Goal: Task Accomplishment & Management: Use online tool/utility

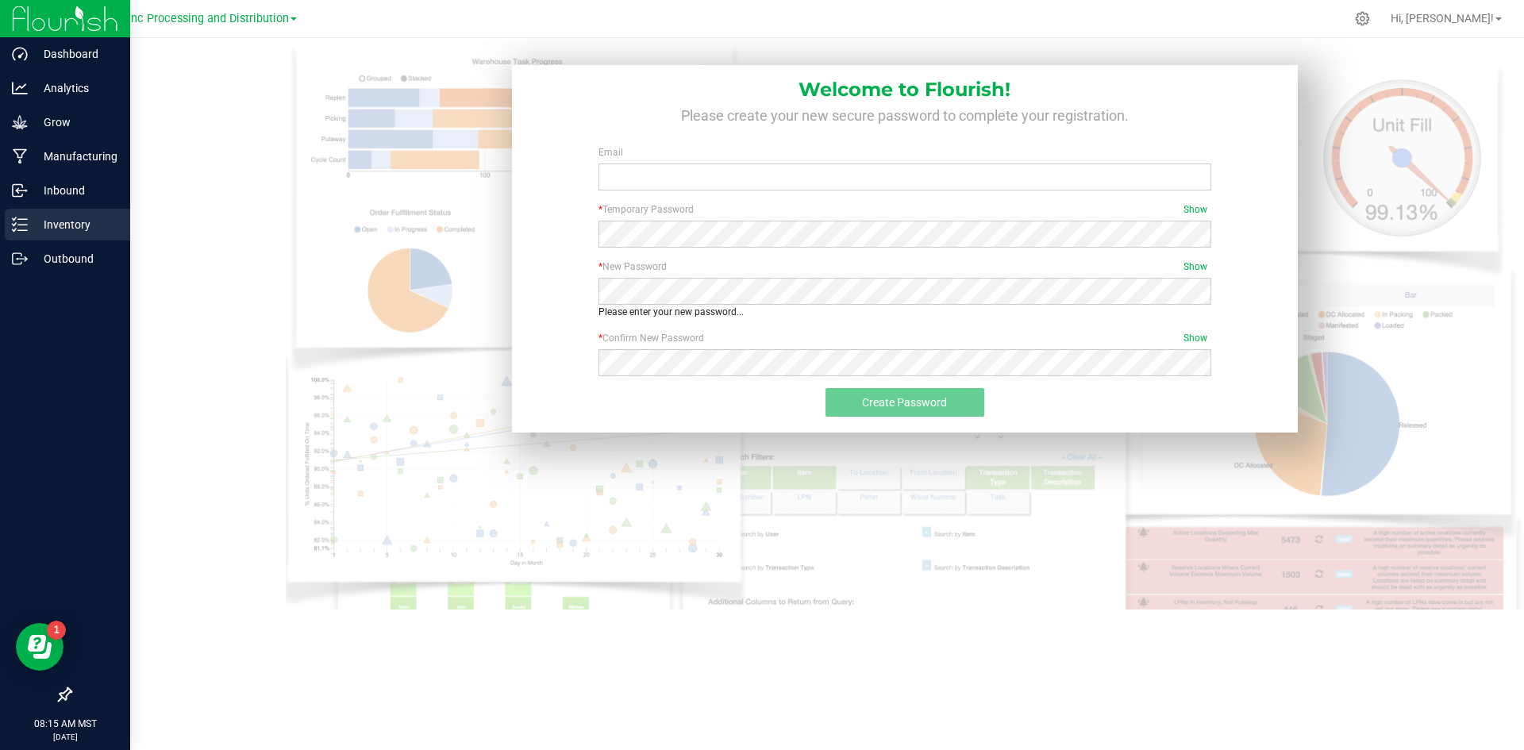
click at [45, 229] on p "Inventory" at bounding box center [75, 224] width 95 height 19
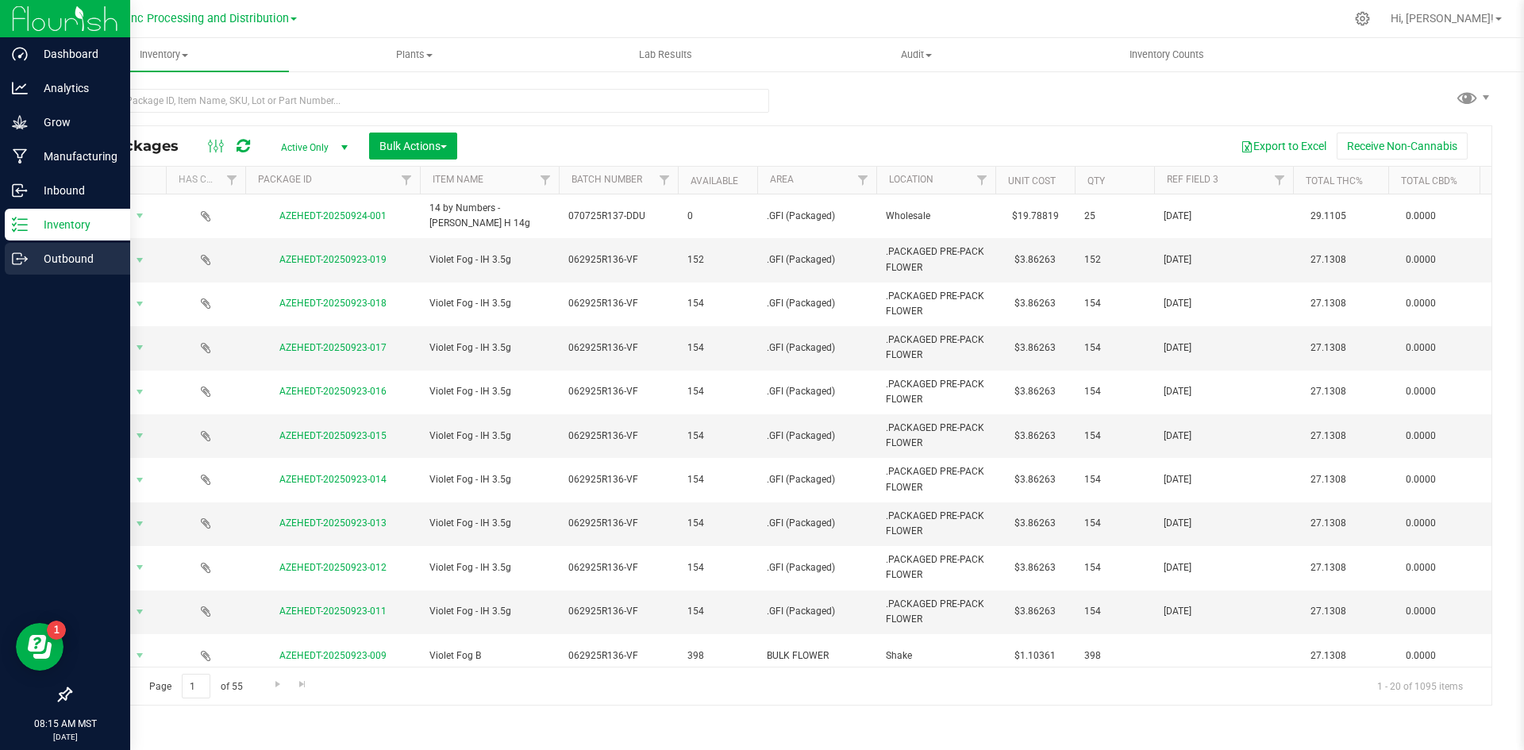
click at [55, 265] on p "Outbound" at bounding box center [75, 258] width 95 height 19
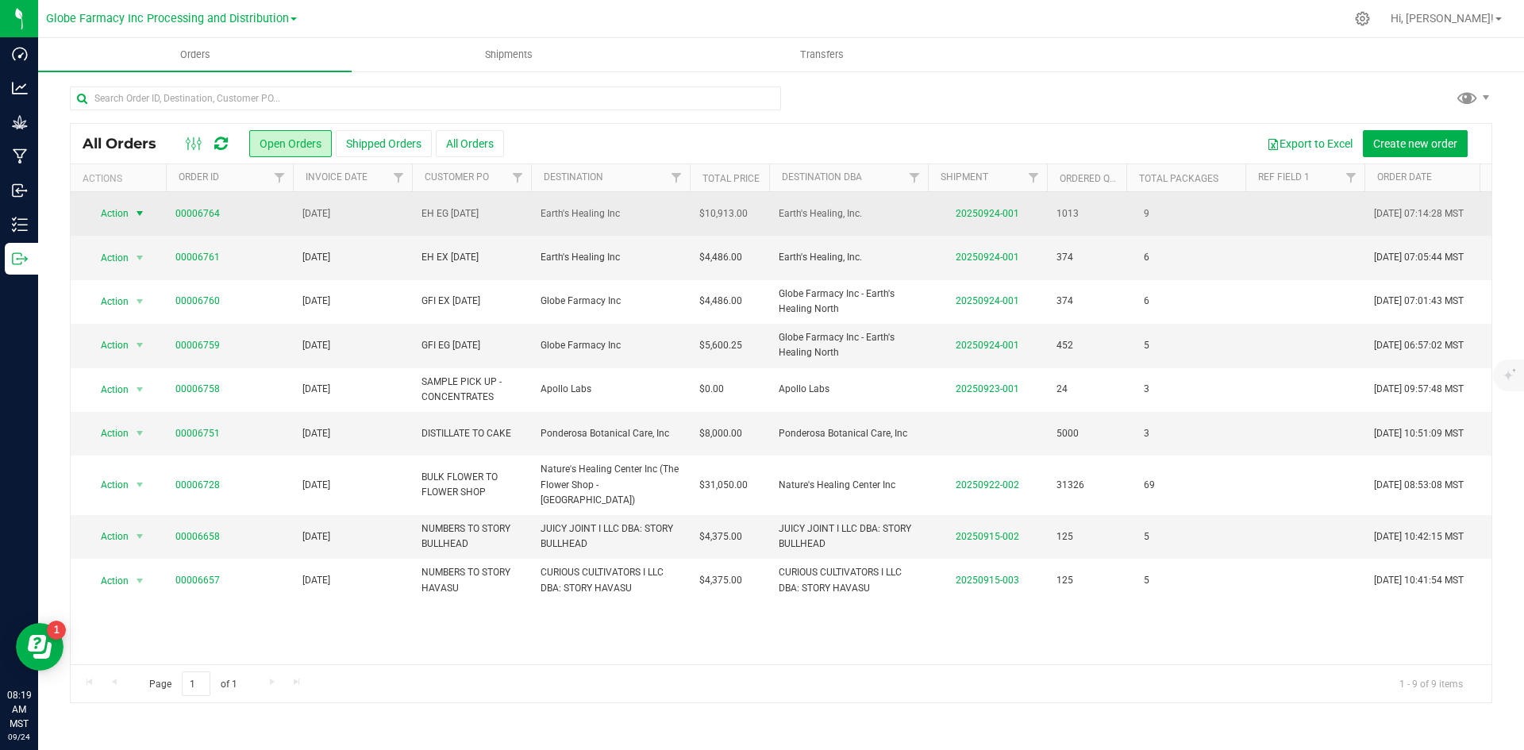
click at [140, 217] on span "select" at bounding box center [139, 213] width 13 height 13
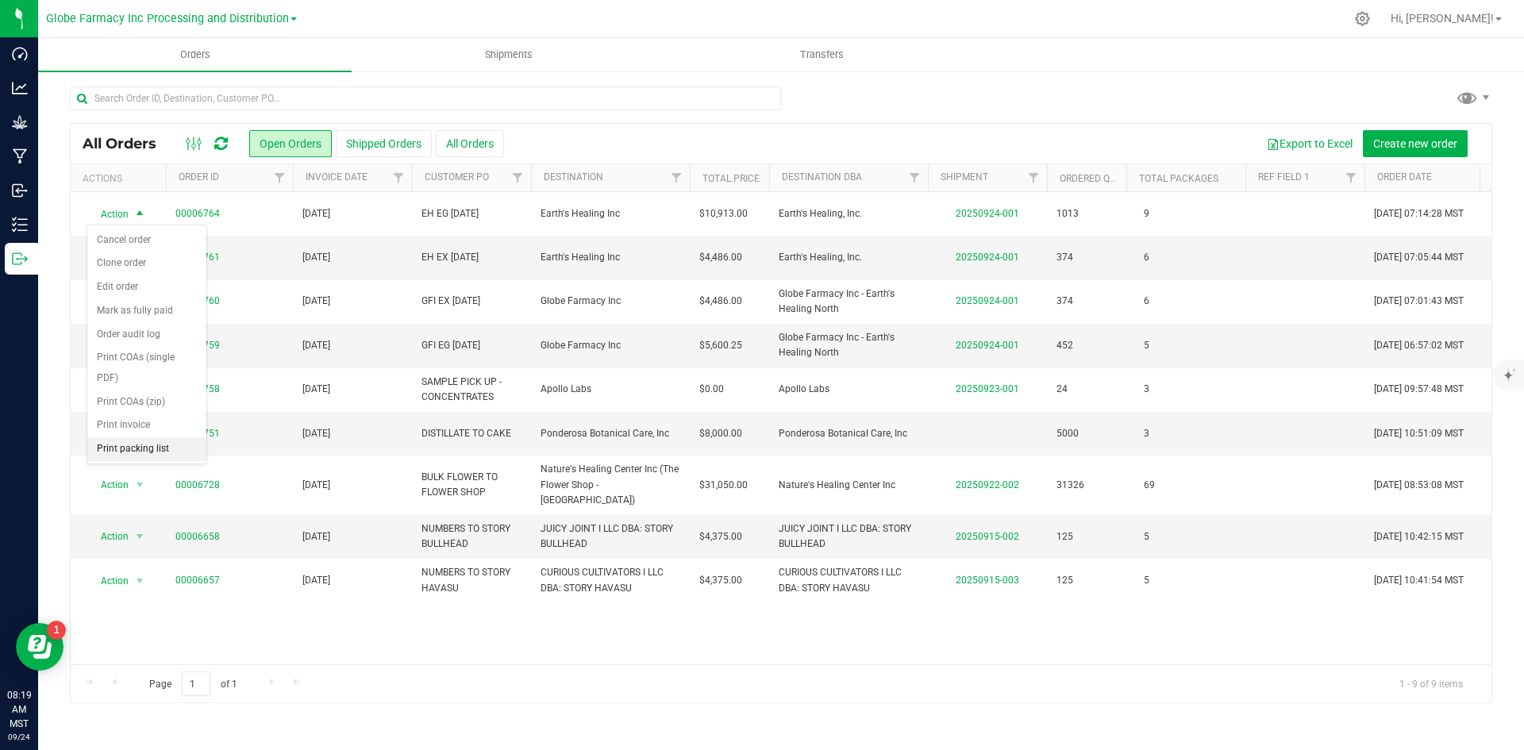
click at [164, 449] on li "Print packing list" at bounding box center [146, 449] width 119 height 24
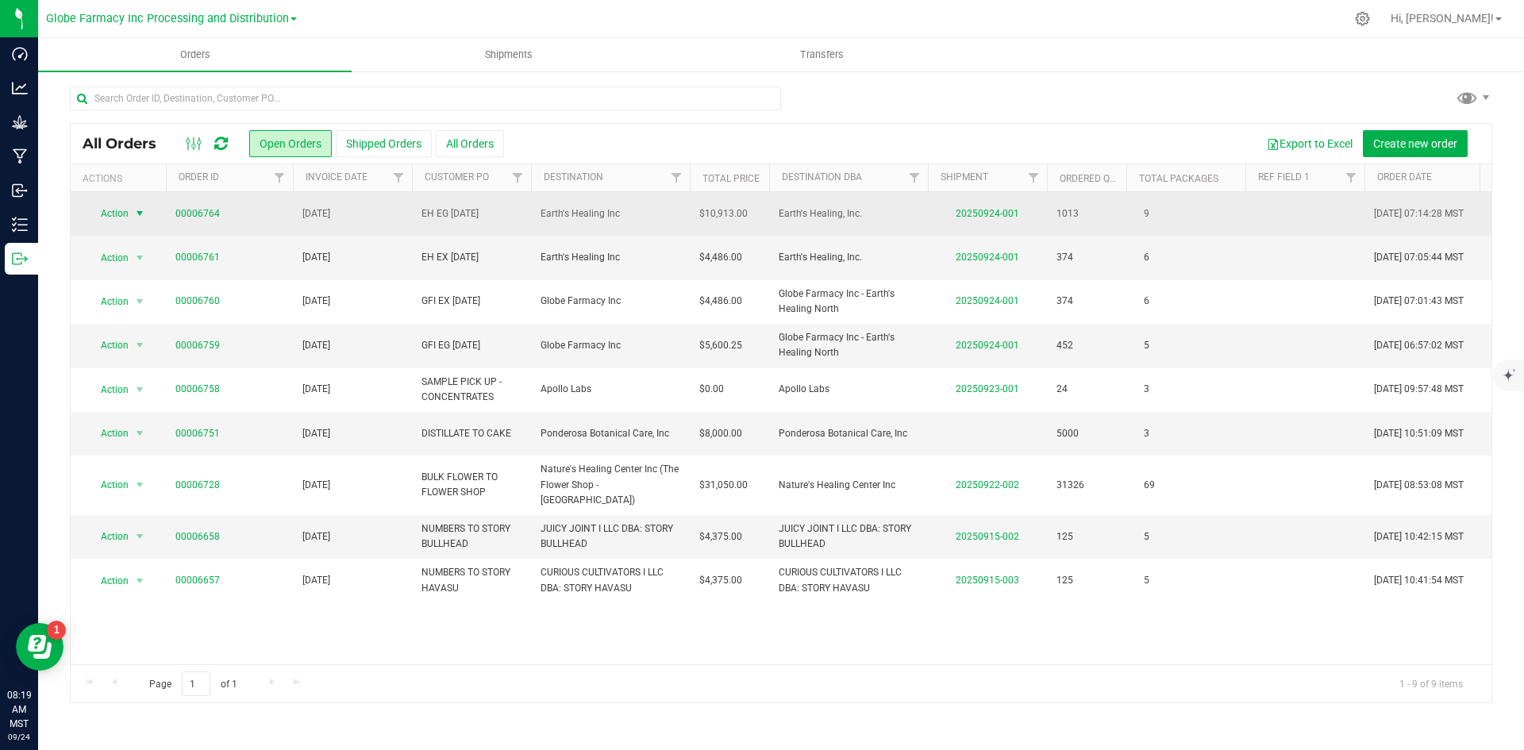
click at [121, 213] on span "Action" at bounding box center [108, 213] width 43 height 22
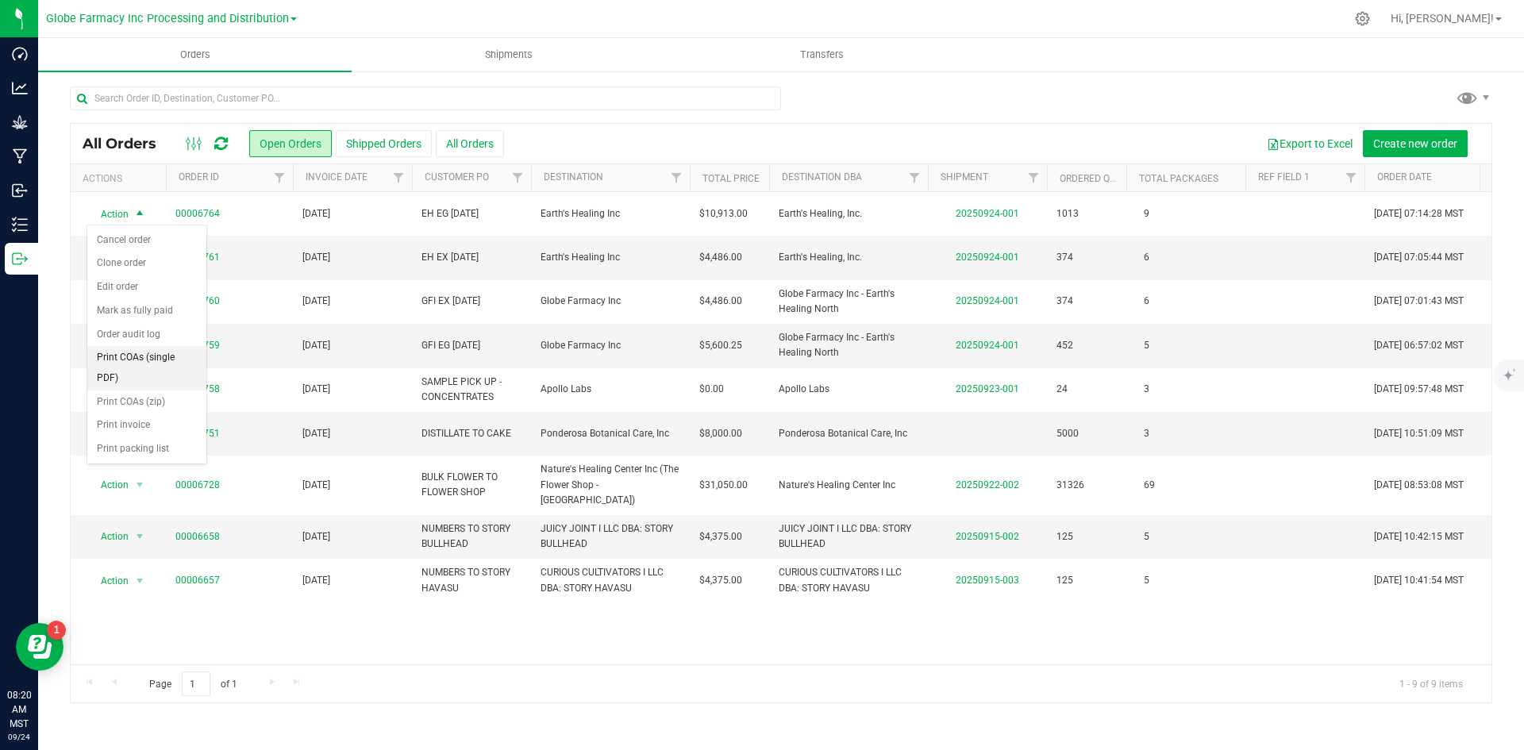
click at [129, 363] on li "Print COAs (single PDF)" at bounding box center [146, 368] width 119 height 44
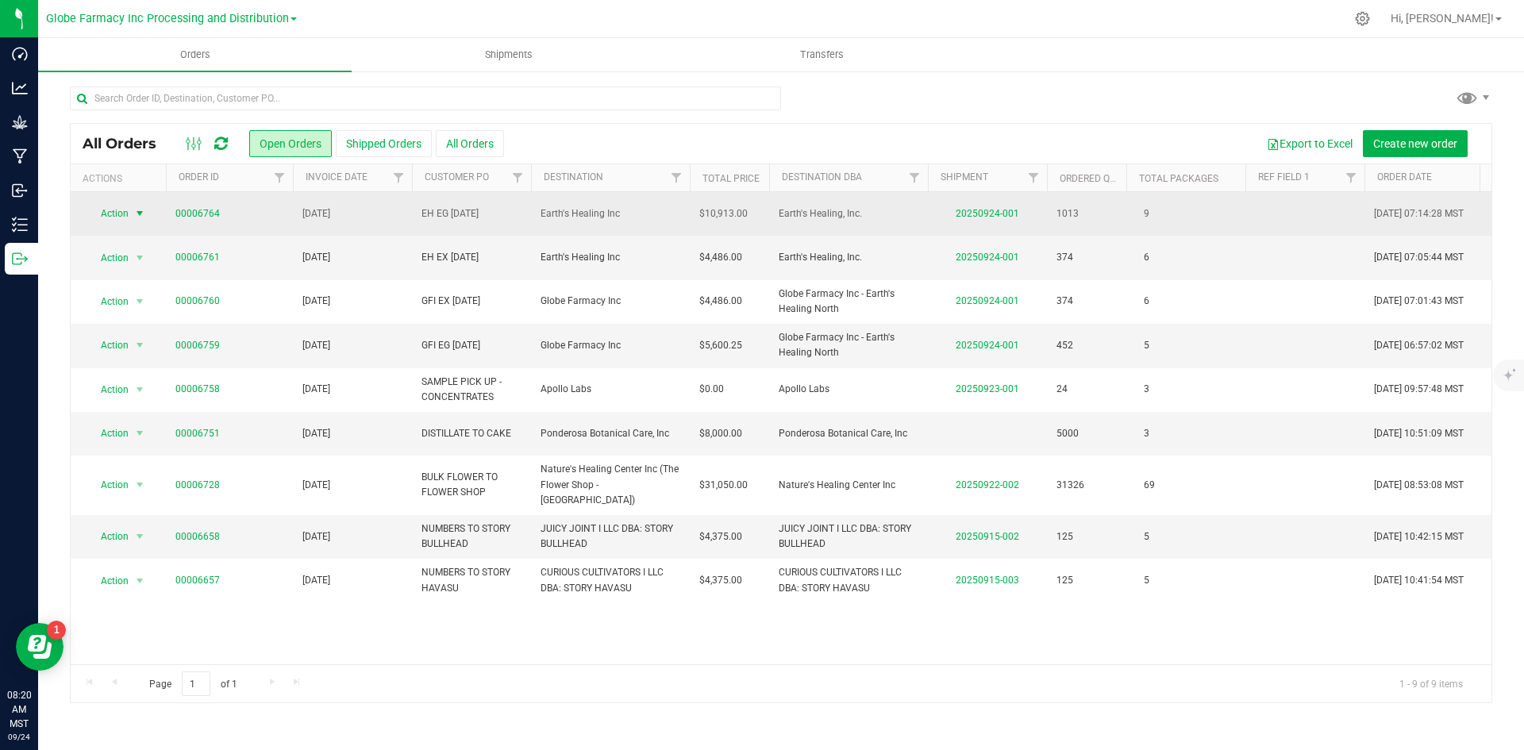
click at [123, 215] on span "Action" at bounding box center [108, 213] width 43 height 22
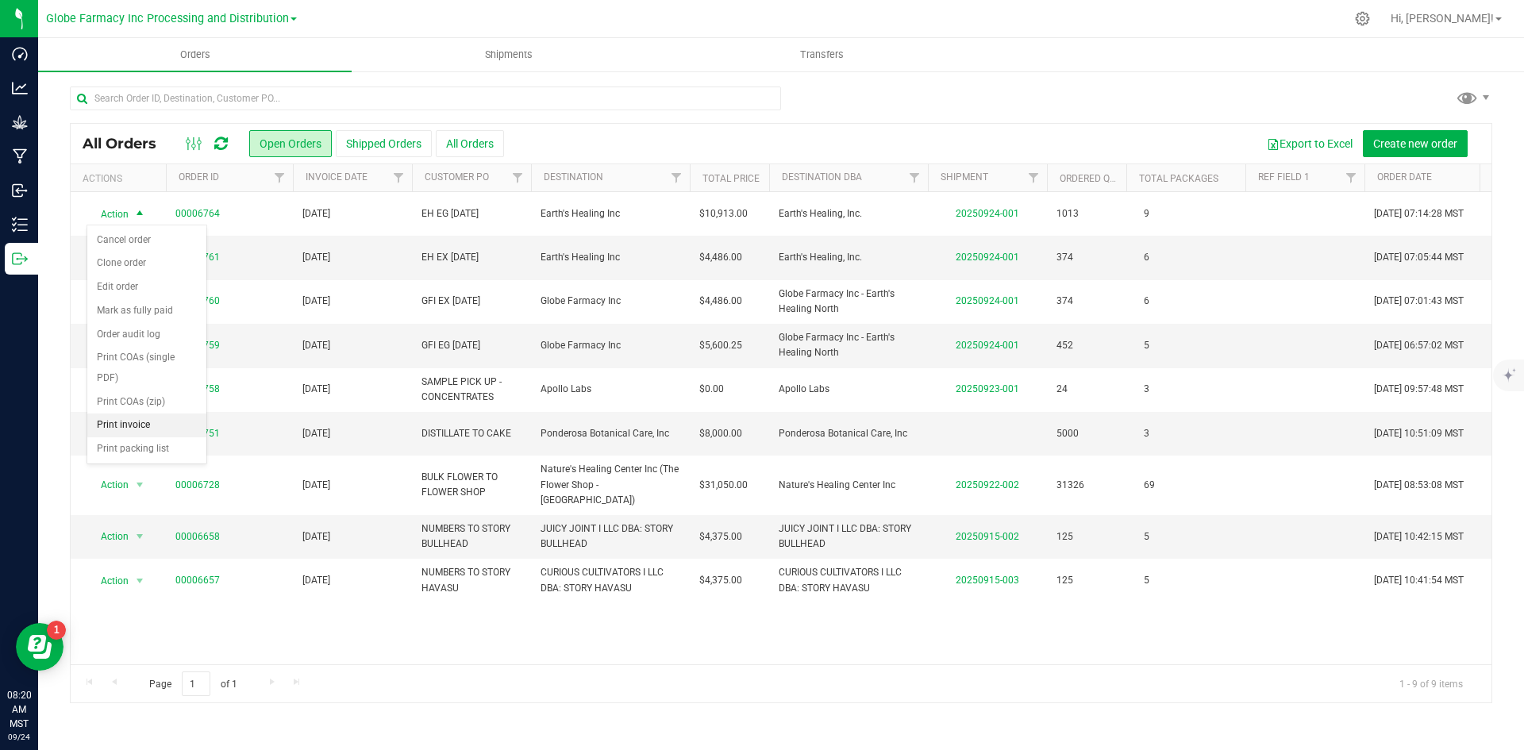
click at [137, 427] on li "Print invoice" at bounding box center [146, 426] width 119 height 24
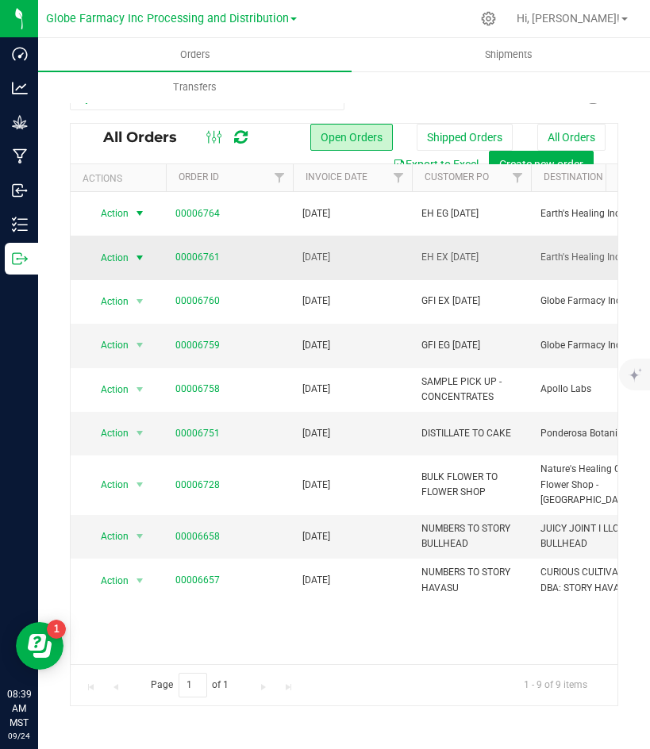
click at [115, 256] on span "Action" at bounding box center [108, 258] width 43 height 22
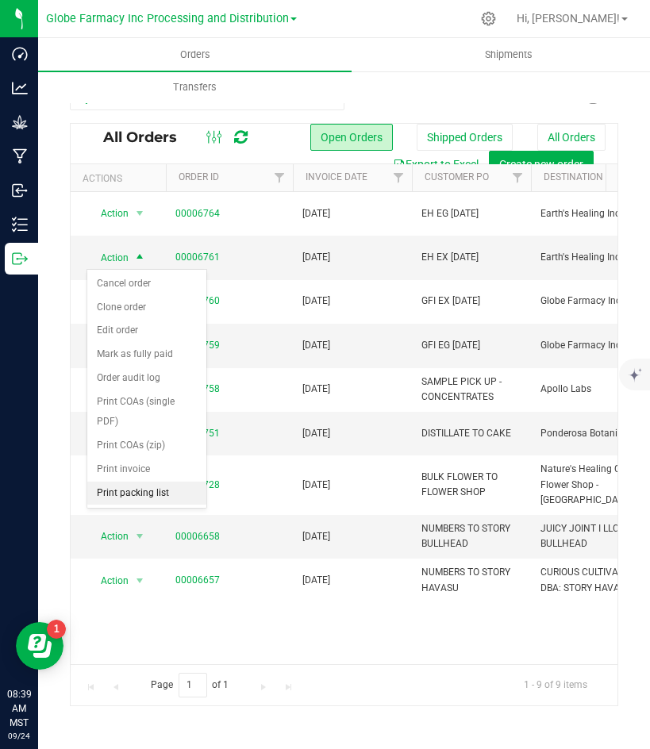
click at [144, 487] on li "Print packing list" at bounding box center [146, 494] width 119 height 24
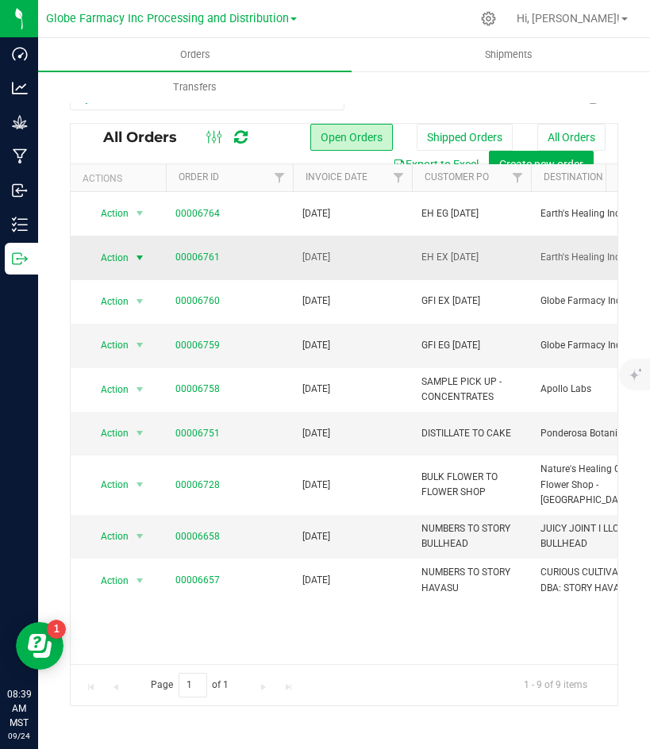
click at [118, 259] on span "Action" at bounding box center [108, 258] width 43 height 22
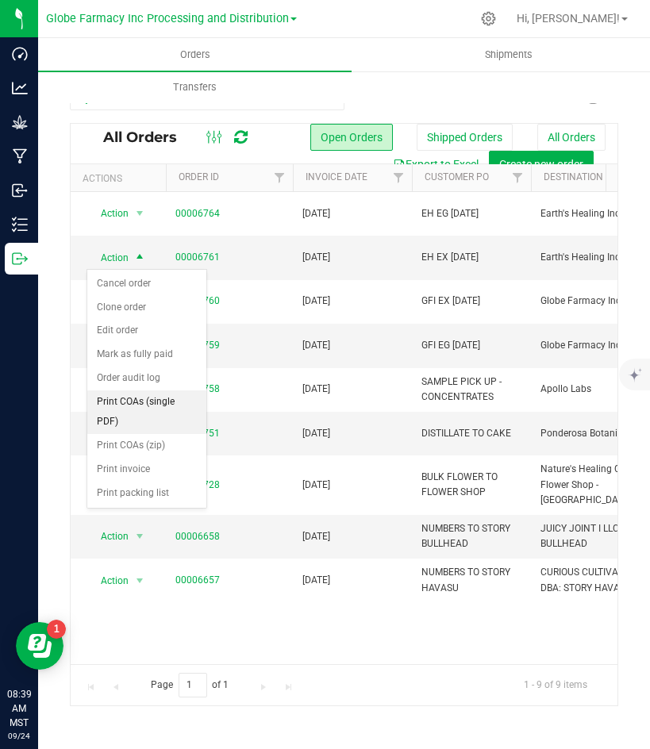
click at [138, 400] on li "Print COAs (single PDF)" at bounding box center [146, 412] width 119 height 44
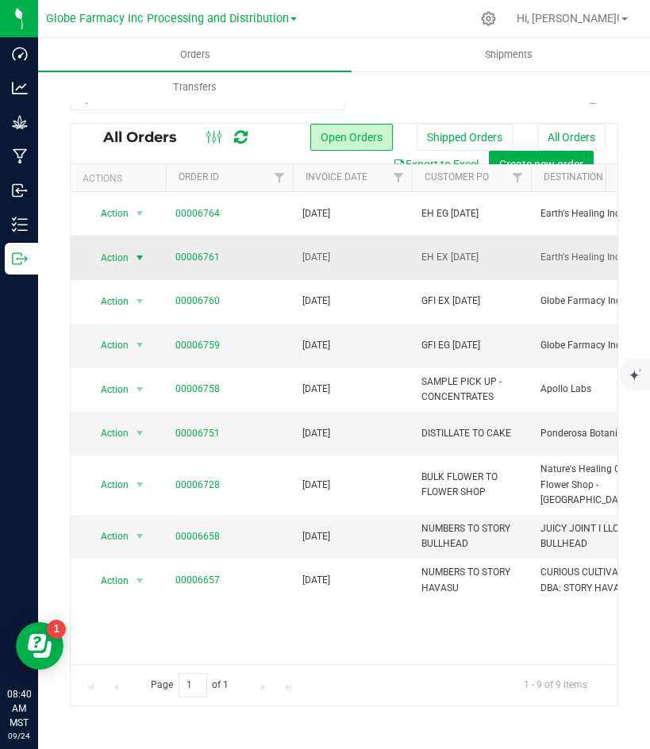
click at [113, 260] on span "Action" at bounding box center [108, 258] width 43 height 22
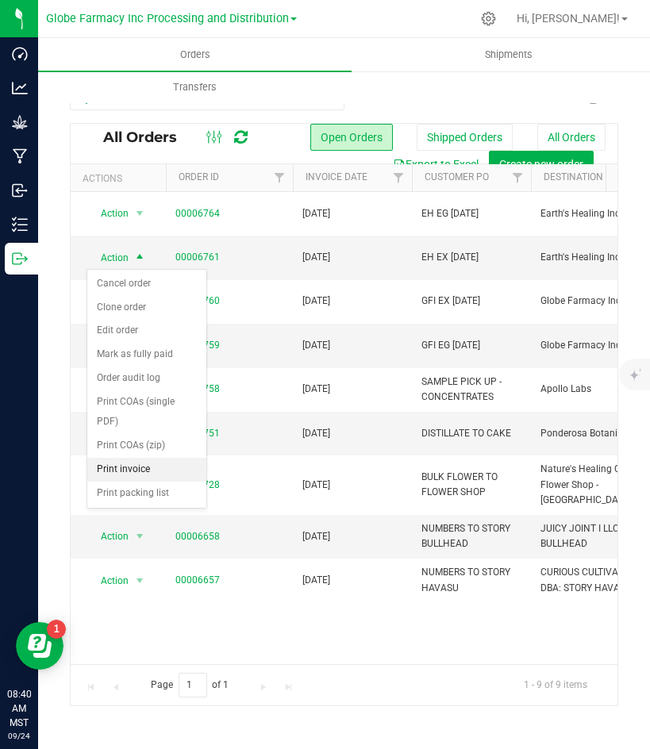
click at [148, 459] on li "Print invoice" at bounding box center [146, 470] width 119 height 24
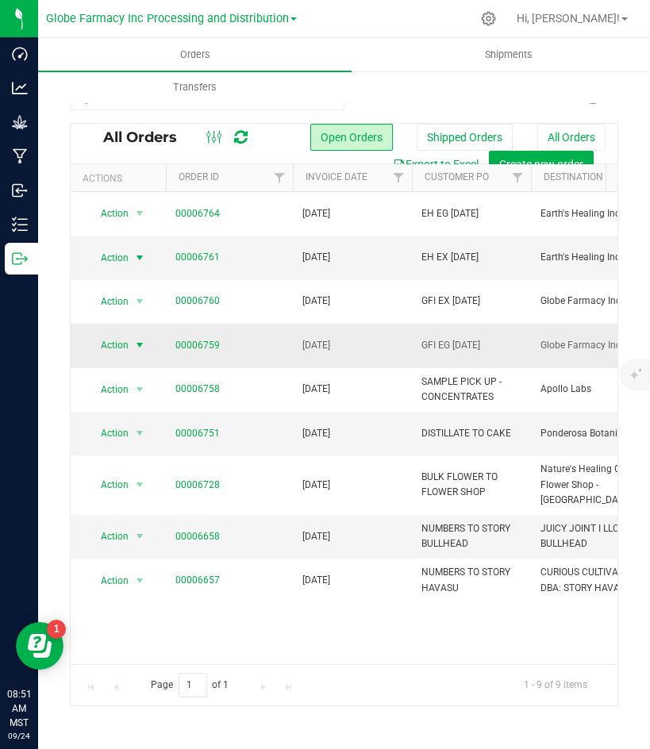
click at [137, 340] on span "select" at bounding box center [139, 345] width 13 height 13
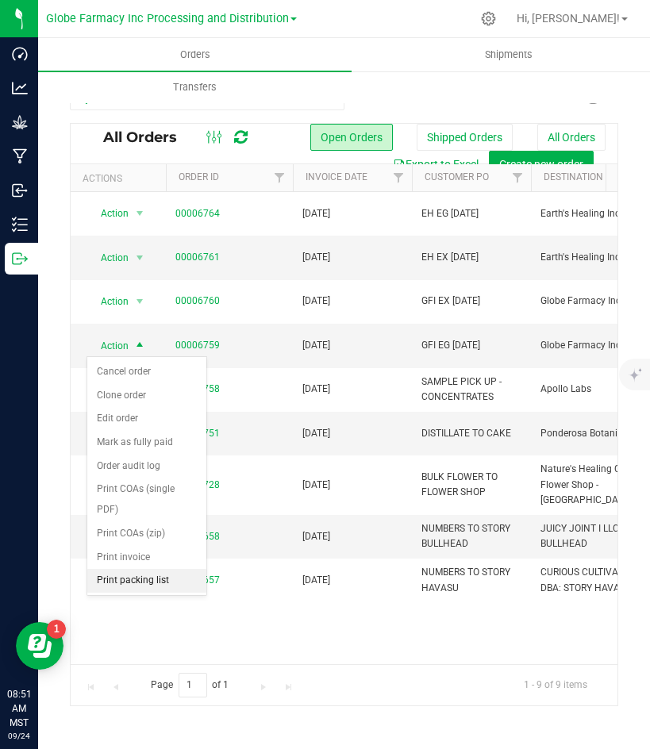
click at [160, 582] on li "Print packing list" at bounding box center [146, 581] width 119 height 24
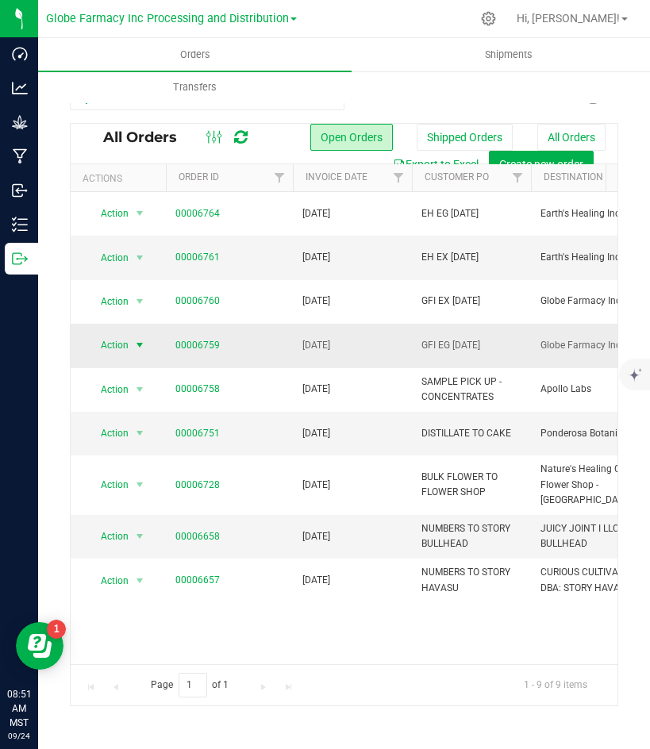
click at [127, 344] on span "Action" at bounding box center [108, 345] width 43 height 22
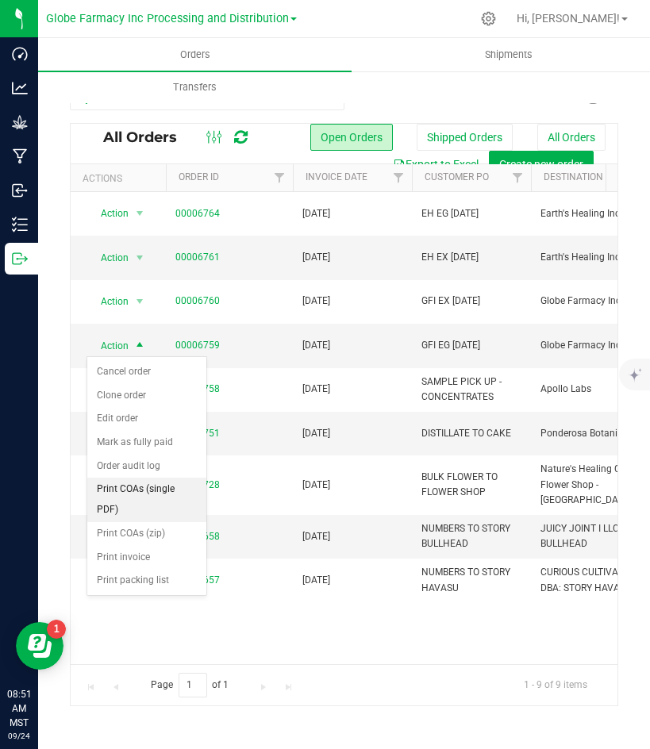
click at [156, 490] on li "Print COAs (single PDF)" at bounding box center [146, 500] width 119 height 44
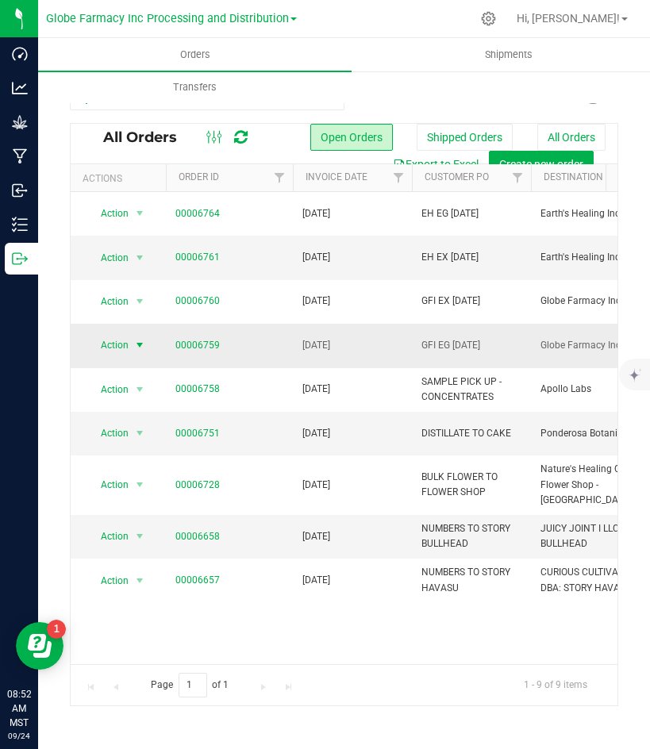
click at [125, 348] on span "Action" at bounding box center [108, 345] width 43 height 22
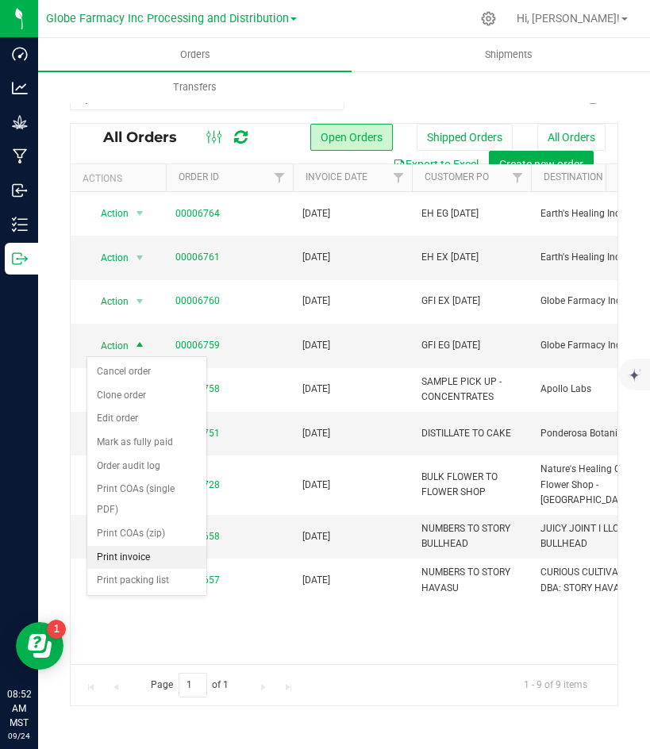
click at [137, 549] on li "Print invoice" at bounding box center [146, 558] width 119 height 24
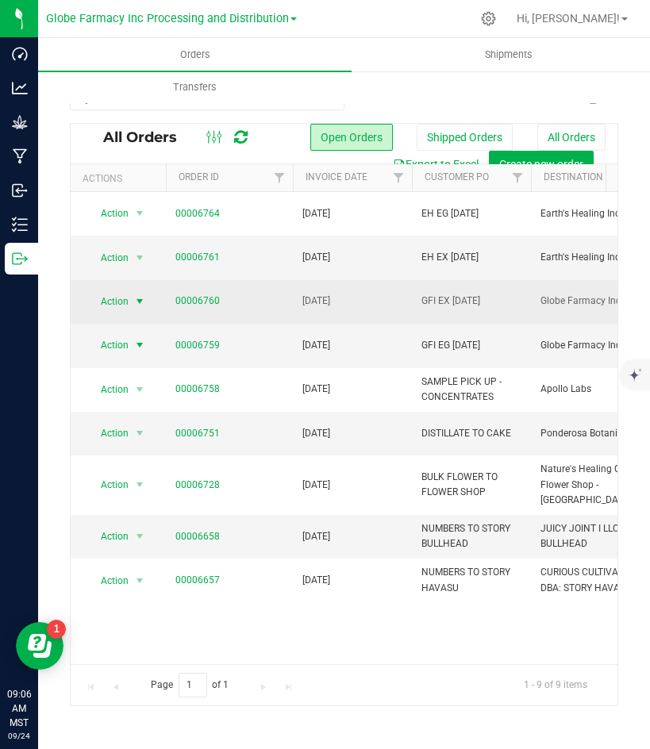
click at [122, 300] on span "Action" at bounding box center [108, 301] width 43 height 22
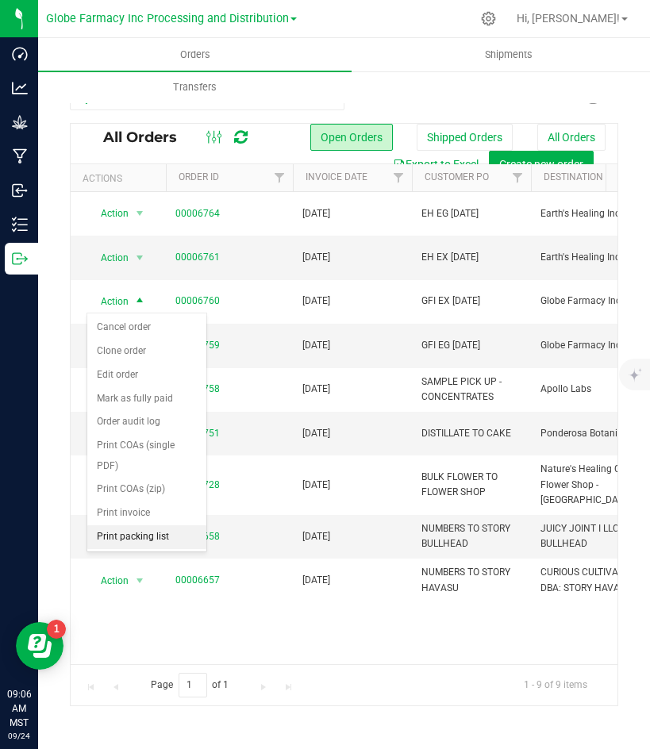
click at [124, 535] on li "Print packing list" at bounding box center [146, 537] width 119 height 24
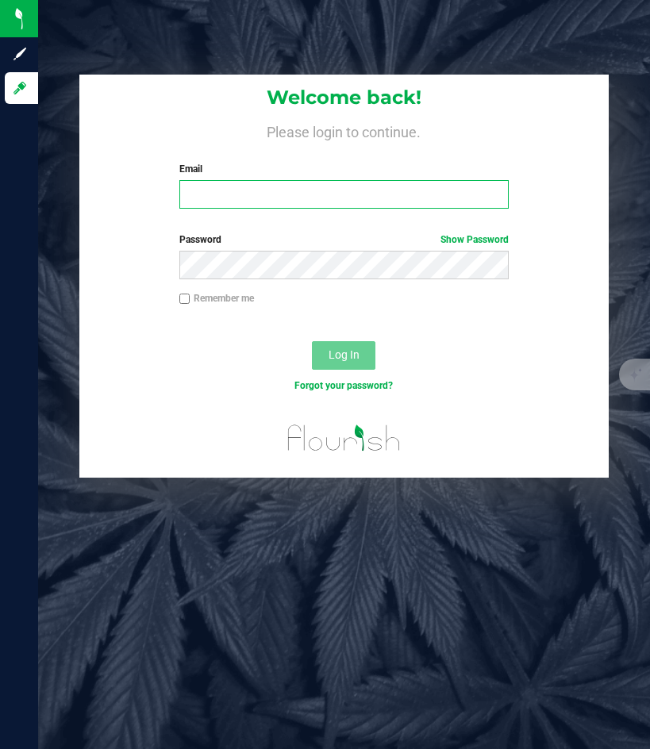
click at [251, 193] on input "Email" at bounding box center [343, 194] width 329 height 29
type input "[PERSON_NAME][EMAIL_ADDRESS][DOMAIN_NAME]"
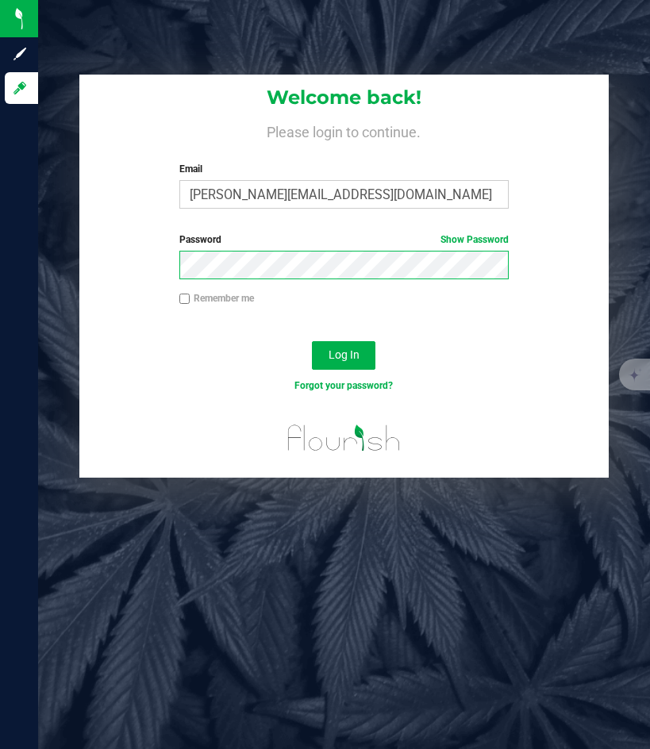
click at [312, 341] on button "Log In" at bounding box center [343, 355] width 63 height 29
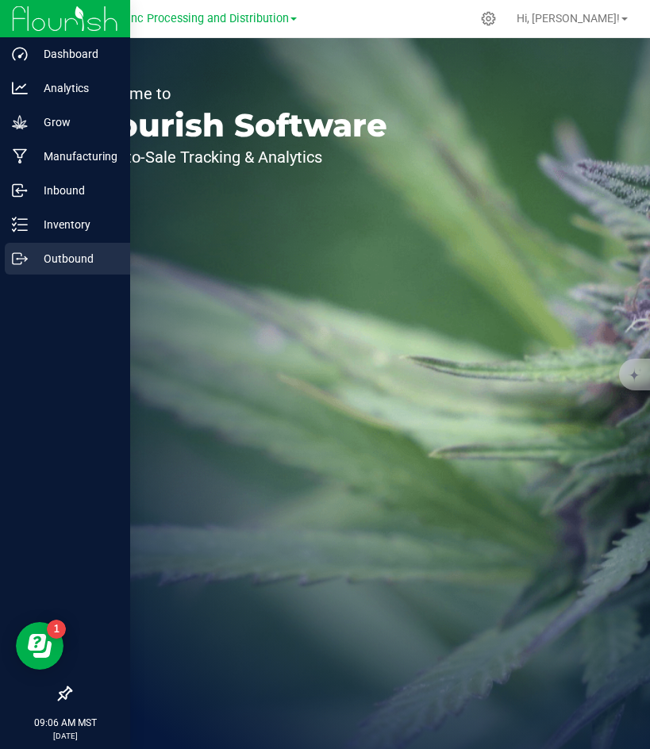
click at [30, 256] on p "Outbound" at bounding box center [75, 258] width 95 height 19
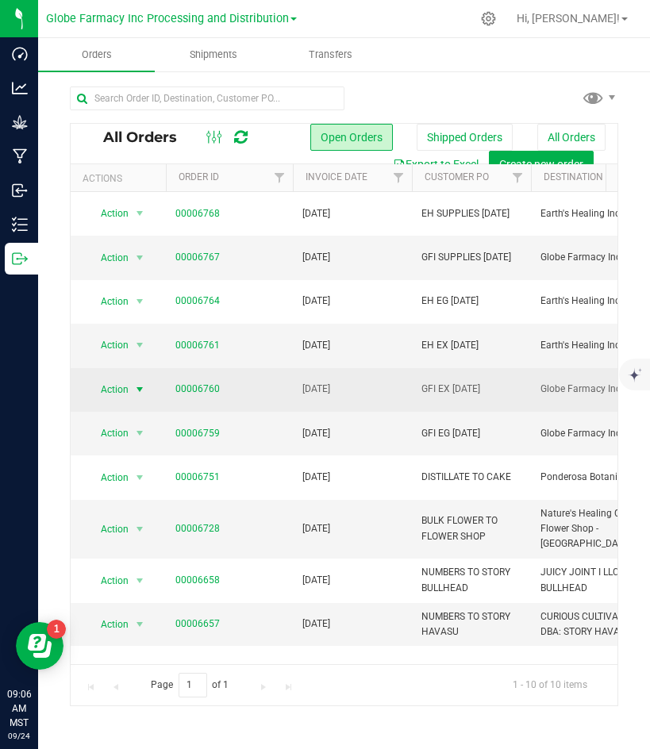
click at [125, 391] on span "Action" at bounding box center [108, 390] width 43 height 22
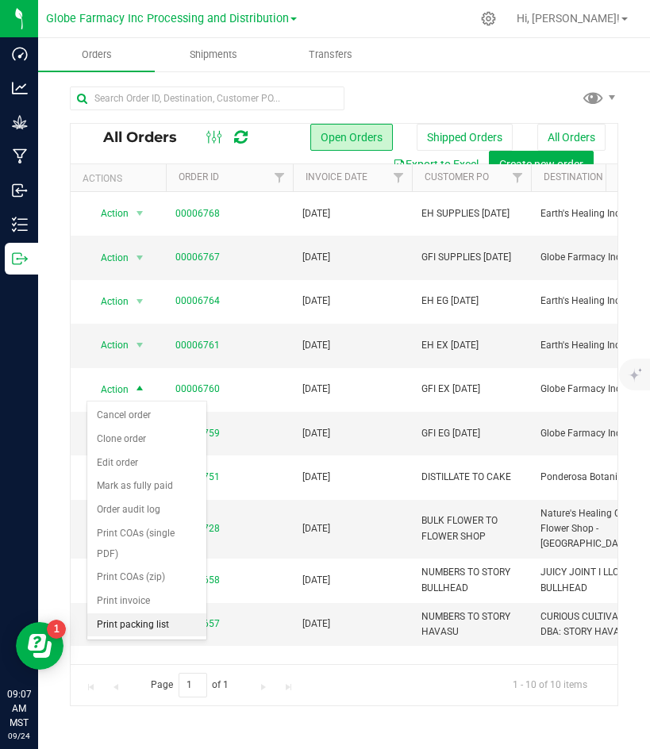
click at [141, 621] on li "Print packing list" at bounding box center [146, 626] width 119 height 24
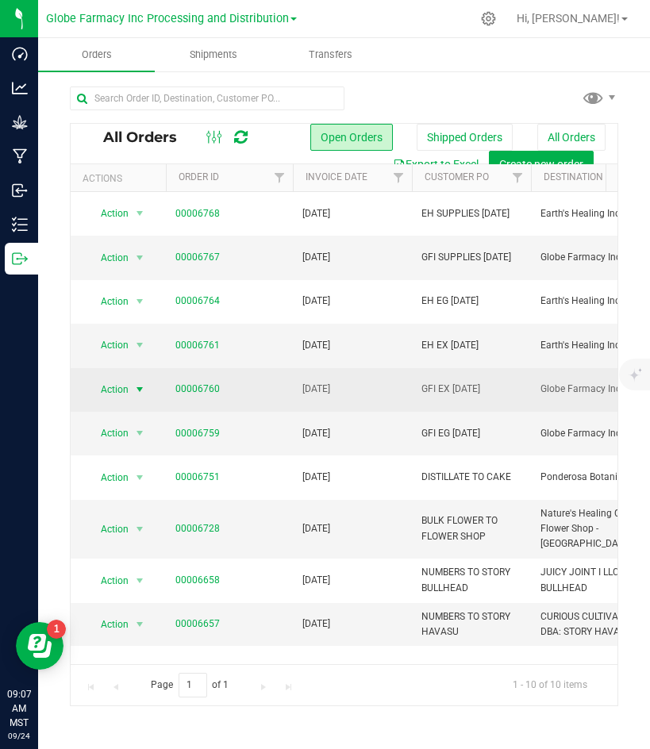
click at [105, 390] on span "Action" at bounding box center [108, 390] width 43 height 22
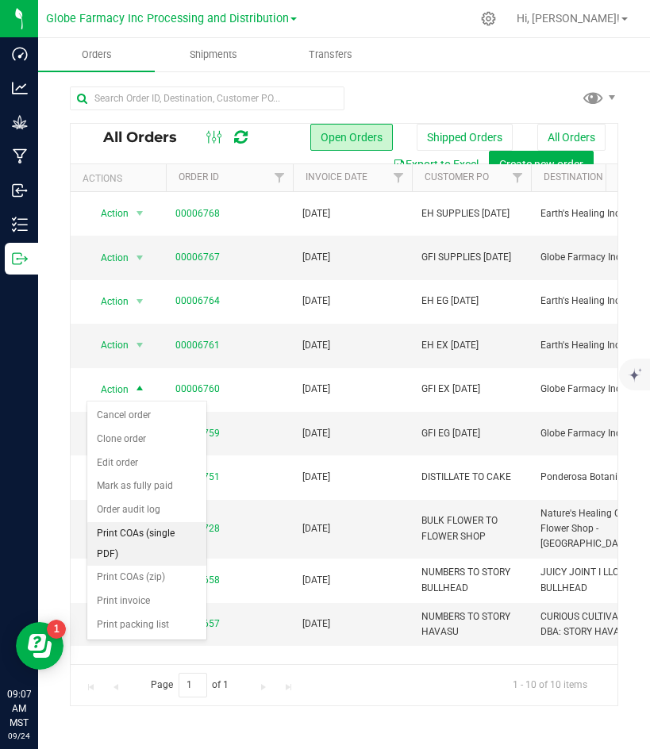
click at [133, 547] on li "Print COAs (single PDF)" at bounding box center [146, 544] width 119 height 44
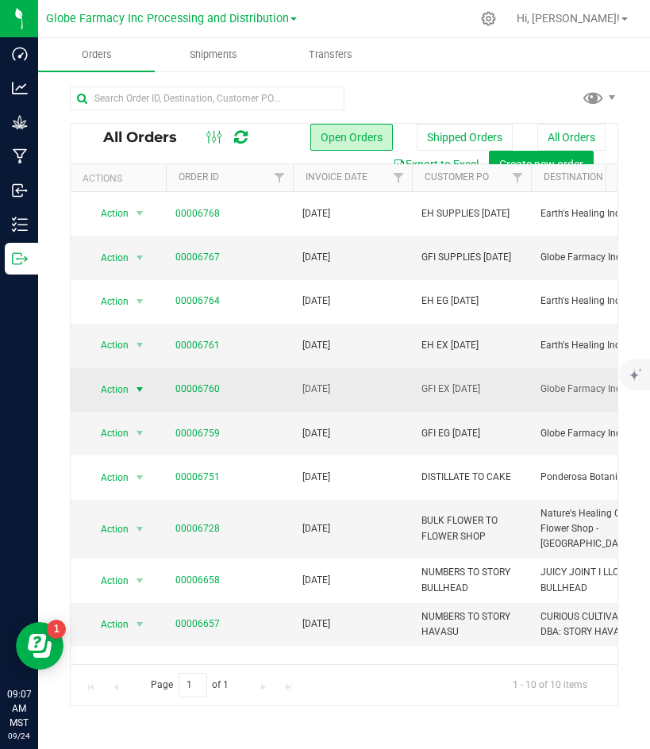
click at [88, 383] on span "Action" at bounding box center [108, 390] width 43 height 22
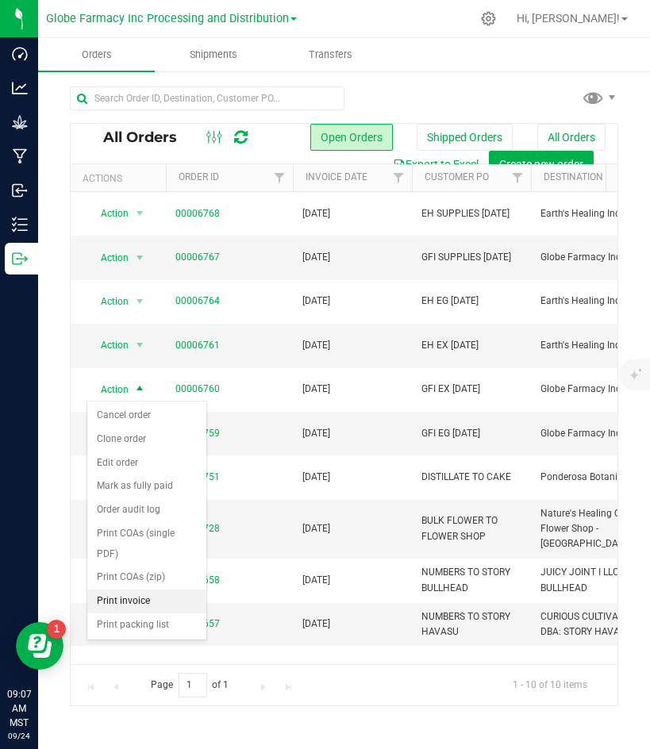
click at [136, 595] on li "Print invoice" at bounding box center [146, 602] width 119 height 24
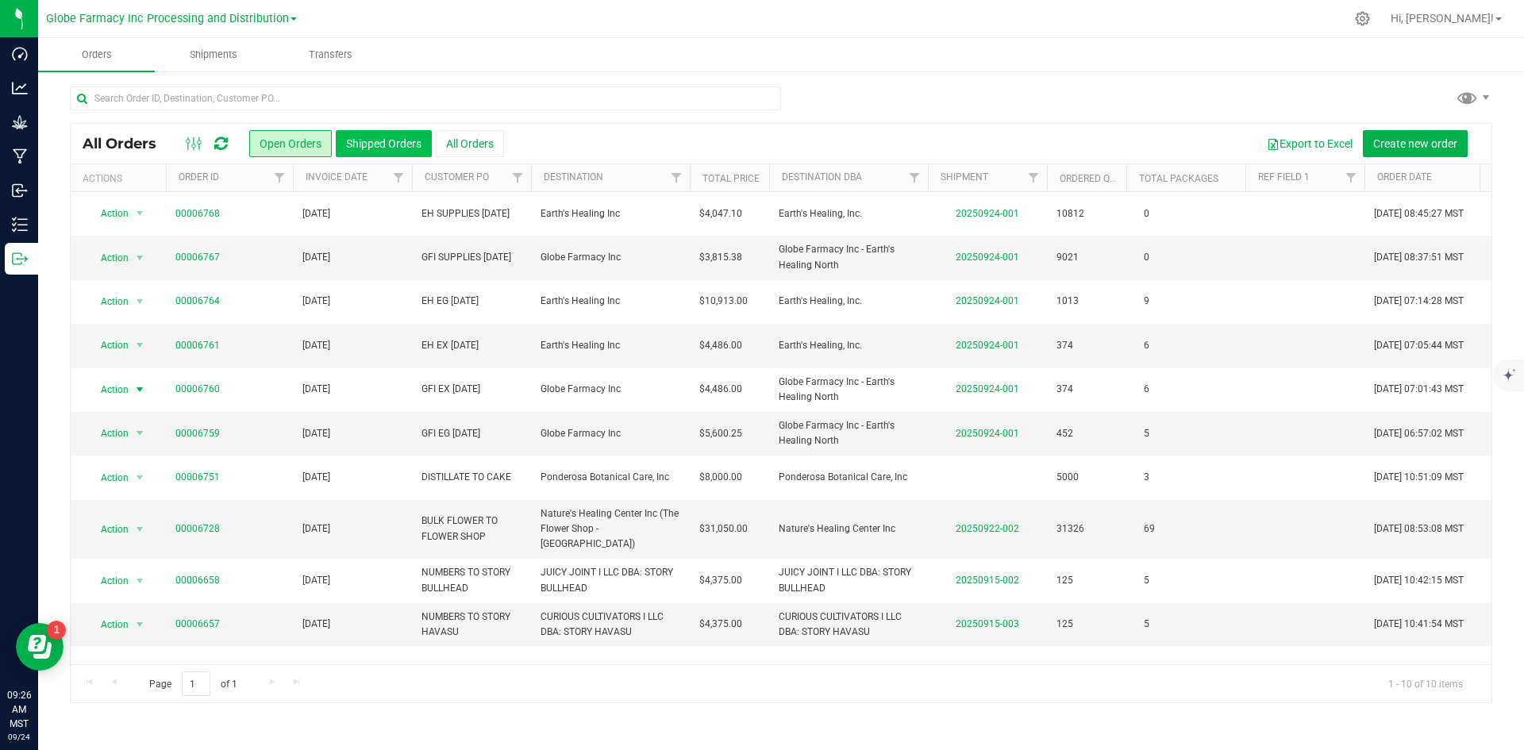
click at [356, 132] on button "Shipped Orders" at bounding box center [384, 143] width 96 height 27
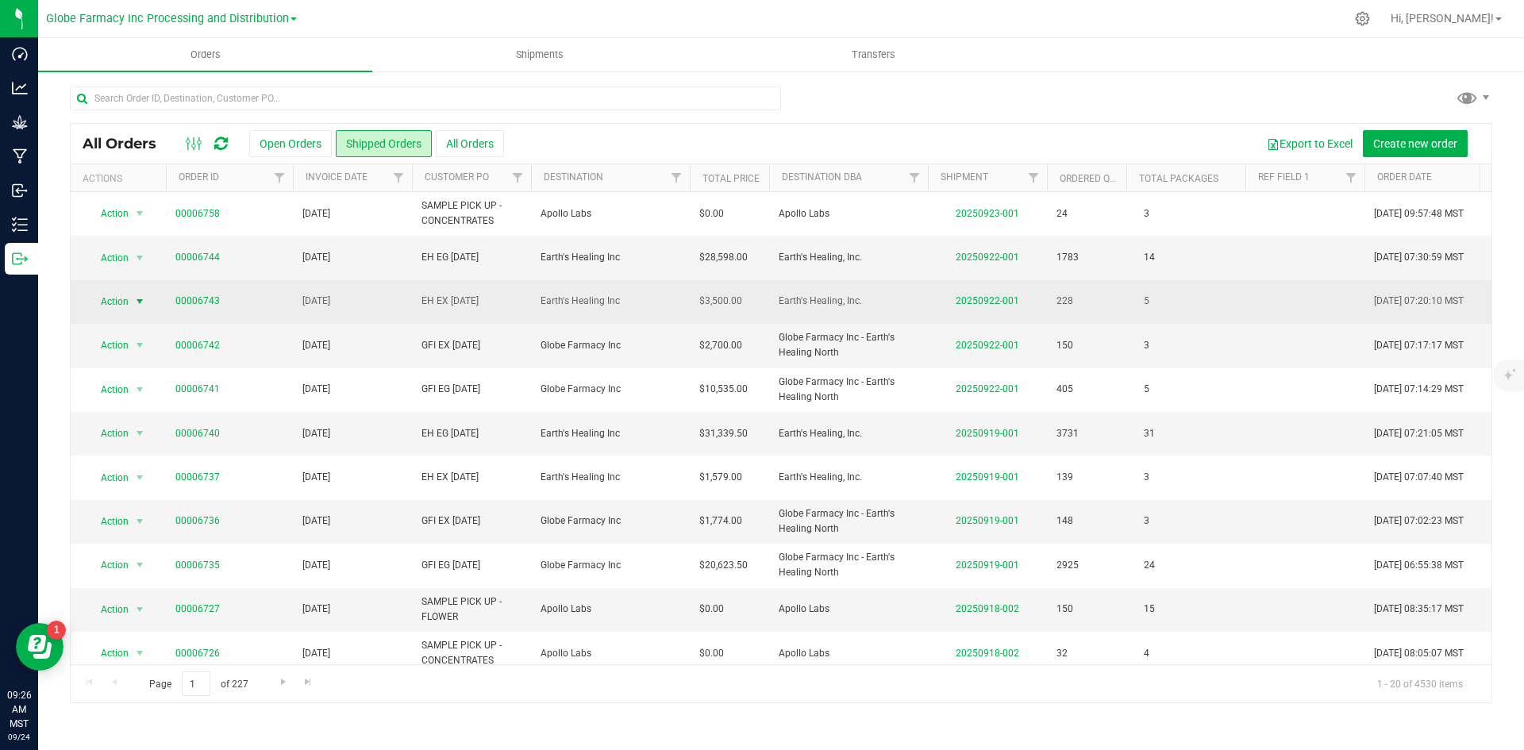
click at [121, 302] on span "Action" at bounding box center [108, 301] width 43 height 22
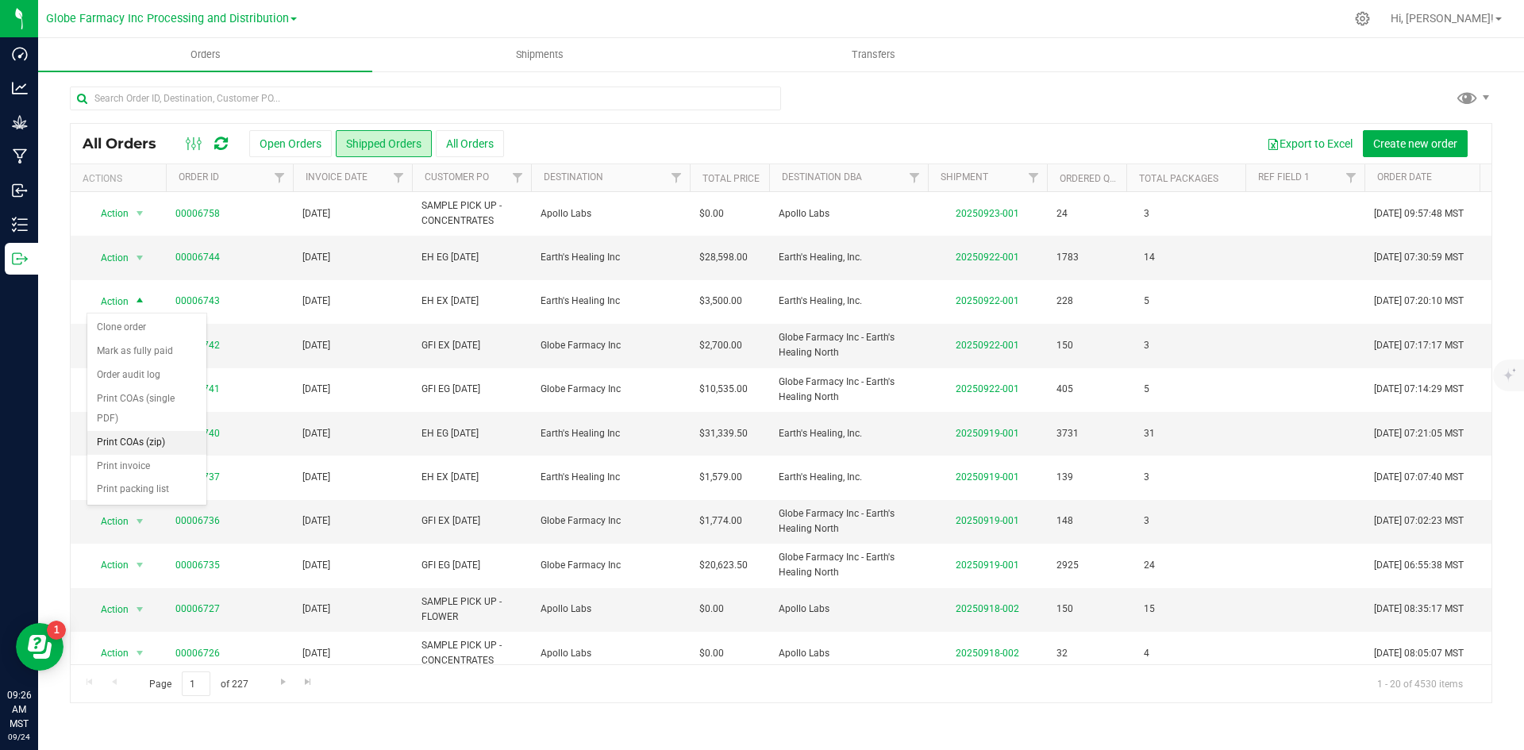
click at [134, 438] on li "Print COAs (zip)" at bounding box center [146, 443] width 119 height 24
click at [105, 257] on span "Action" at bounding box center [108, 258] width 43 height 22
click at [680, 175] on span "Filter" at bounding box center [676, 177] width 13 height 13
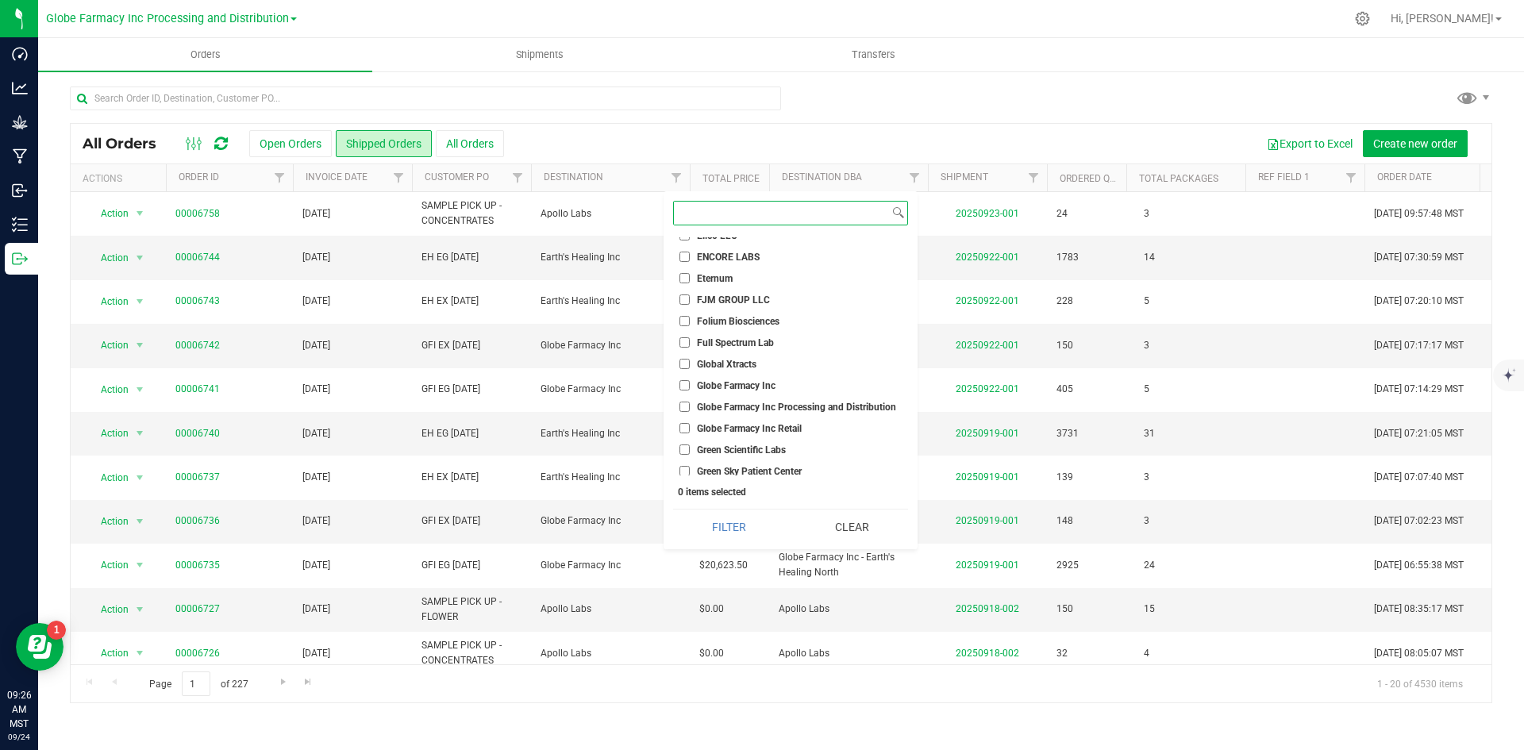
scroll to position [635, 0]
click at [687, 402] on input "Globe Farmacy Inc" at bounding box center [684, 403] width 10 height 10
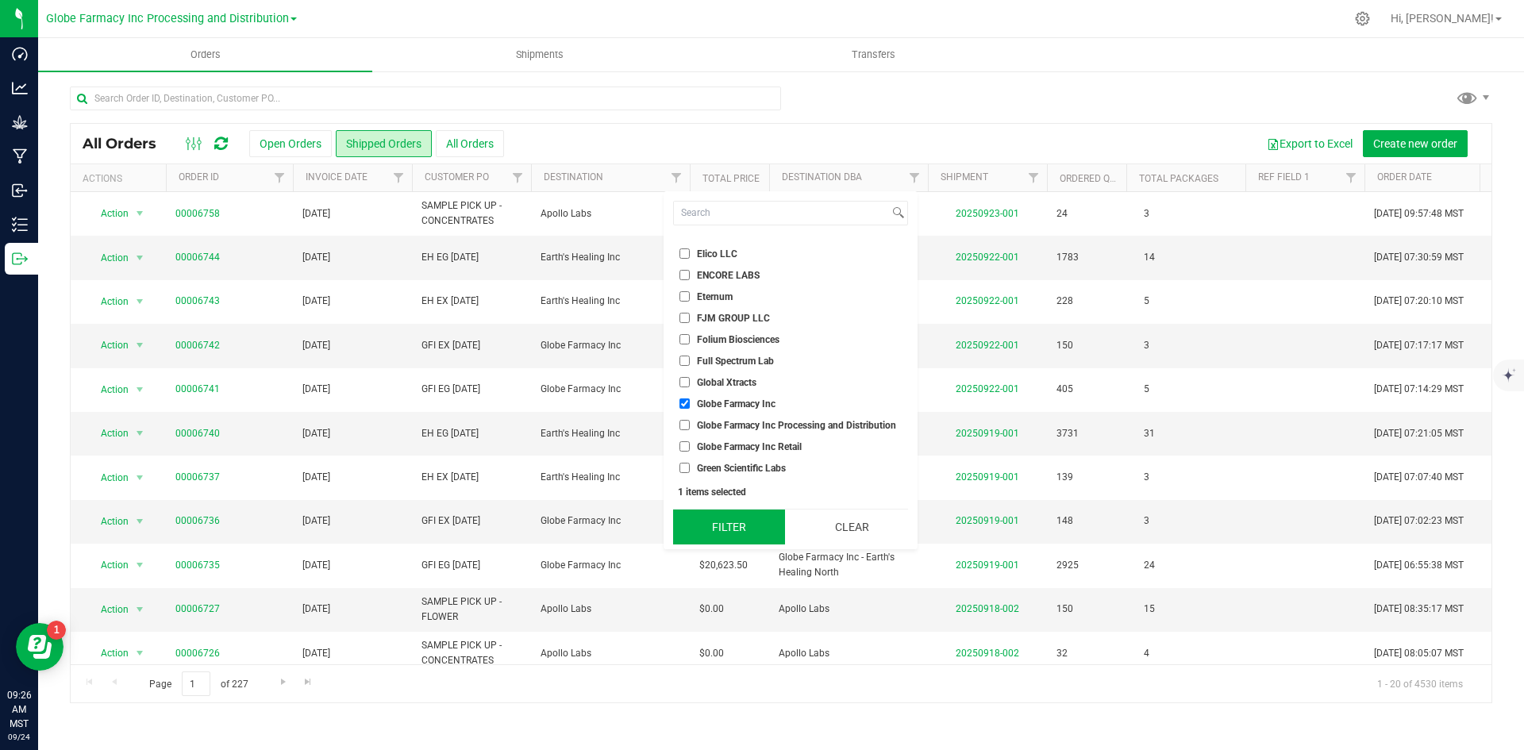
click at [756, 529] on button "Filter" at bounding box center [729, 527] width 112 height 35
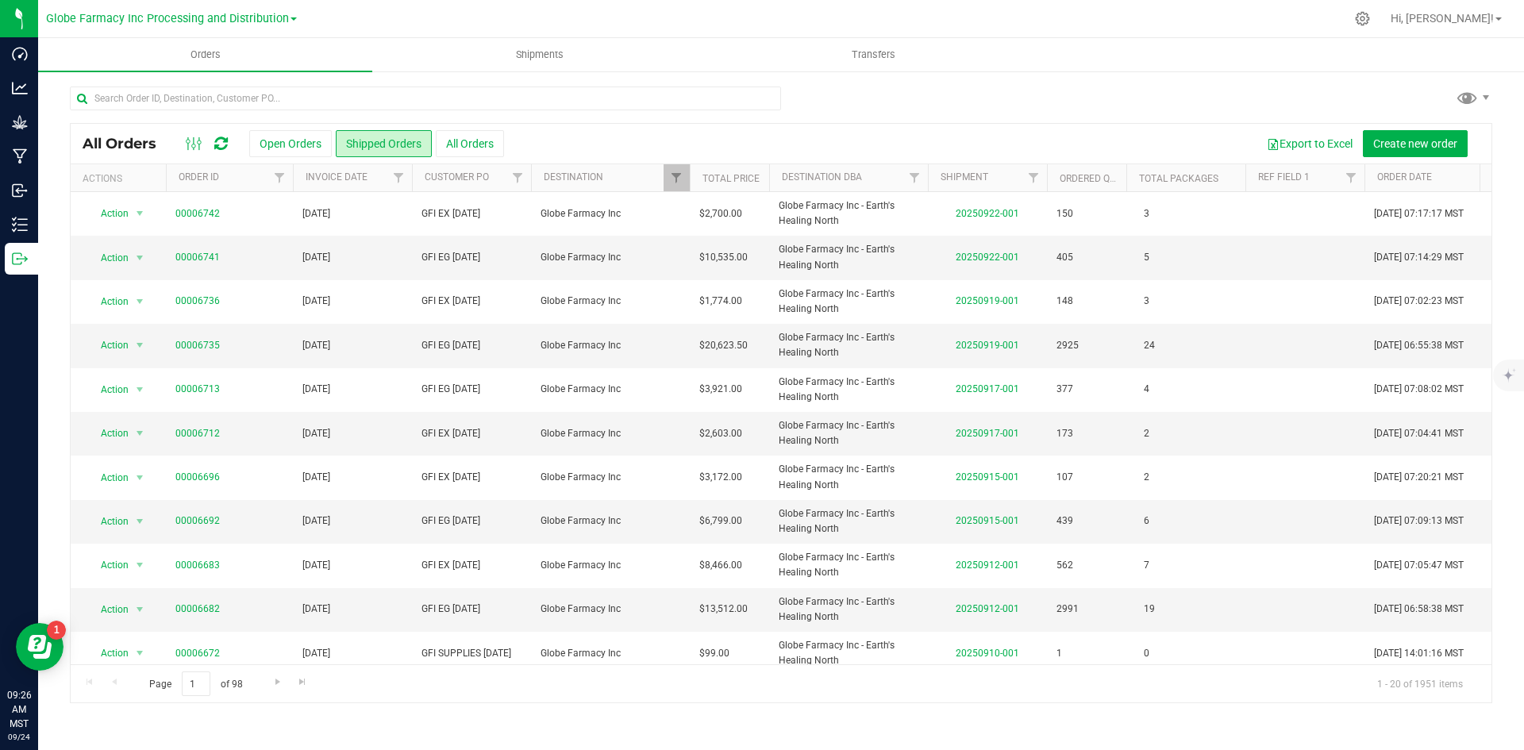
click at [644, 169] on th "Destination" at bounding box center [610, 178] width 159 height 28
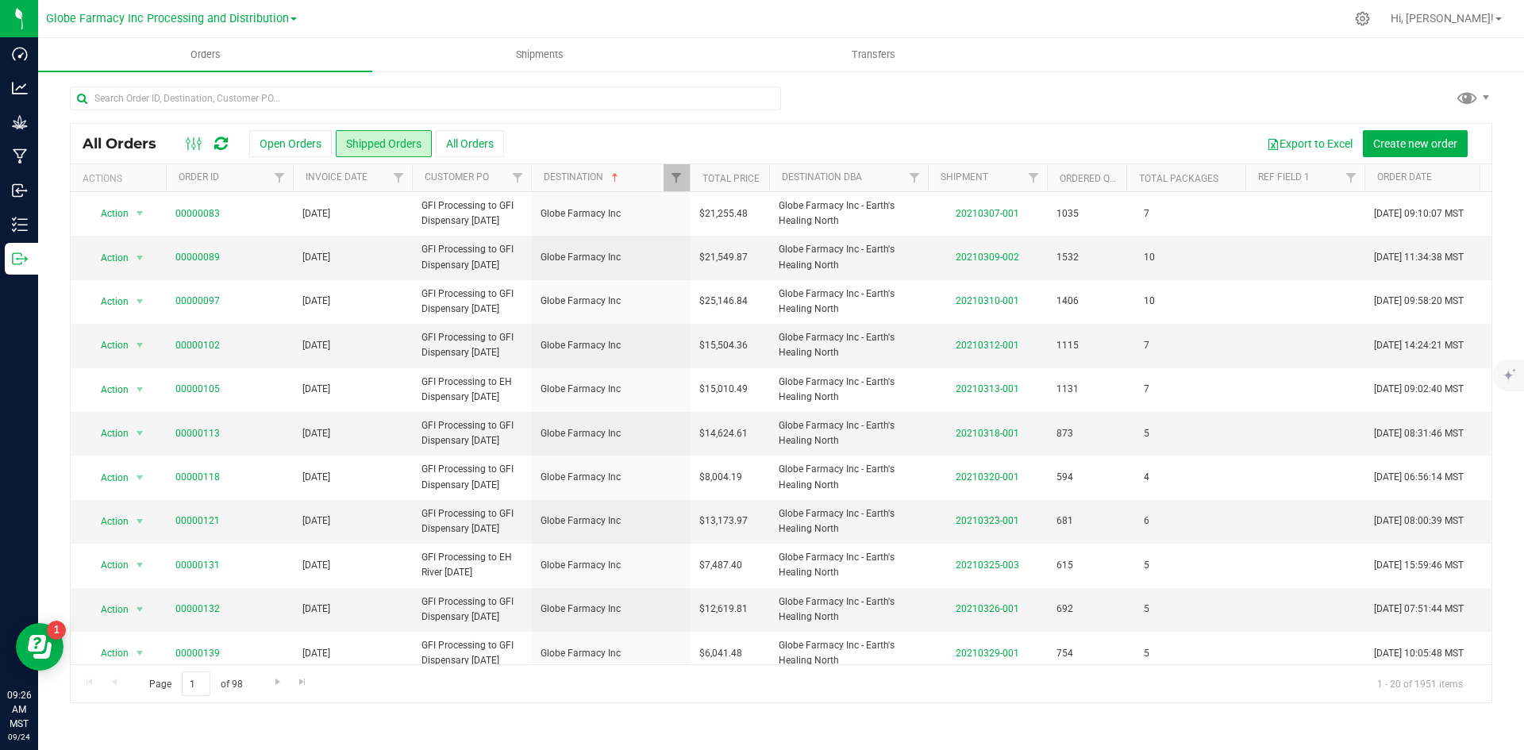
click at [626, 176] on th "Destination" at bounding box center [610, 178] width 159 height 28
click at [601, 176] on link "Destination" at bounding box center [583, 176] width 78 height 11
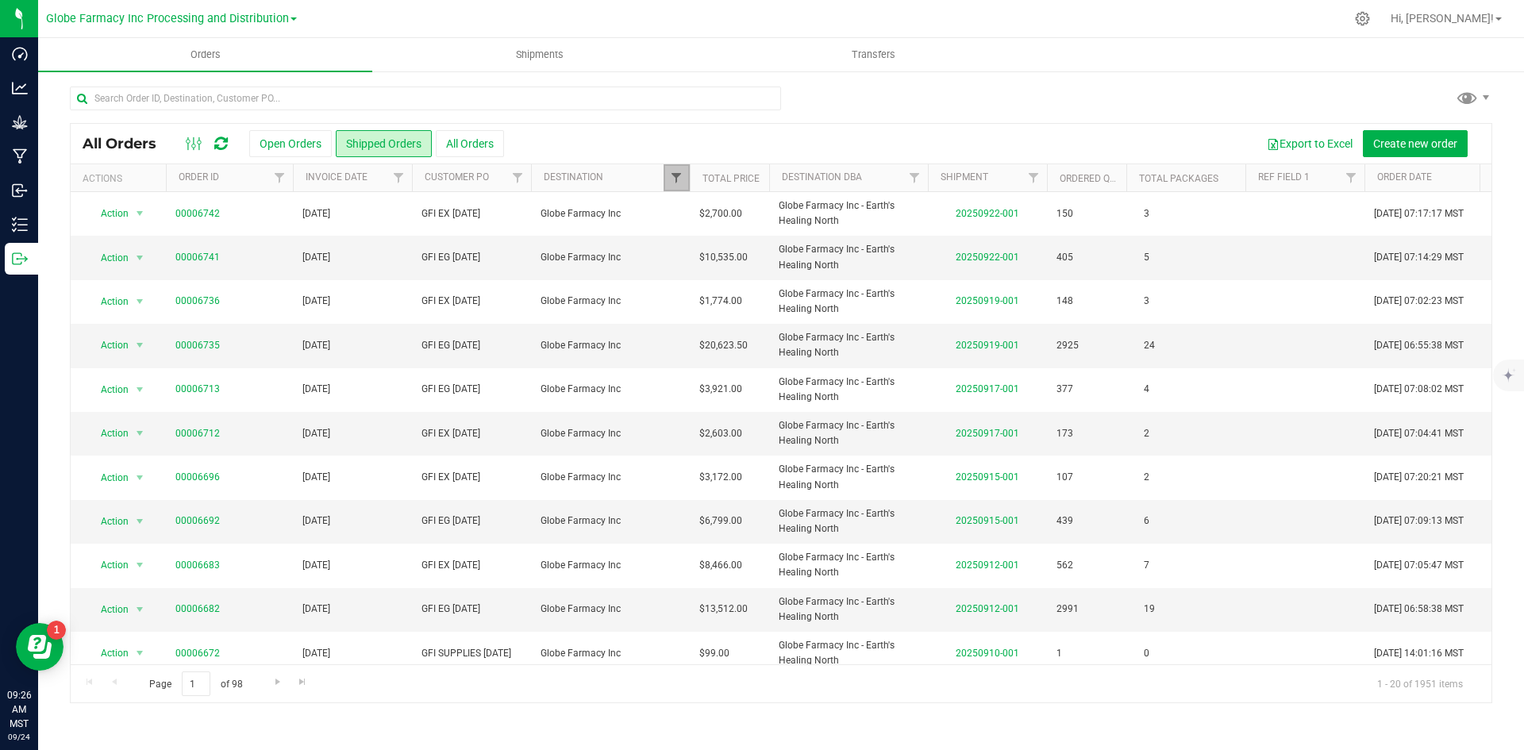
click at [675, 175] on span "Filter" at bounding box center [676, 177] width 13 height 13
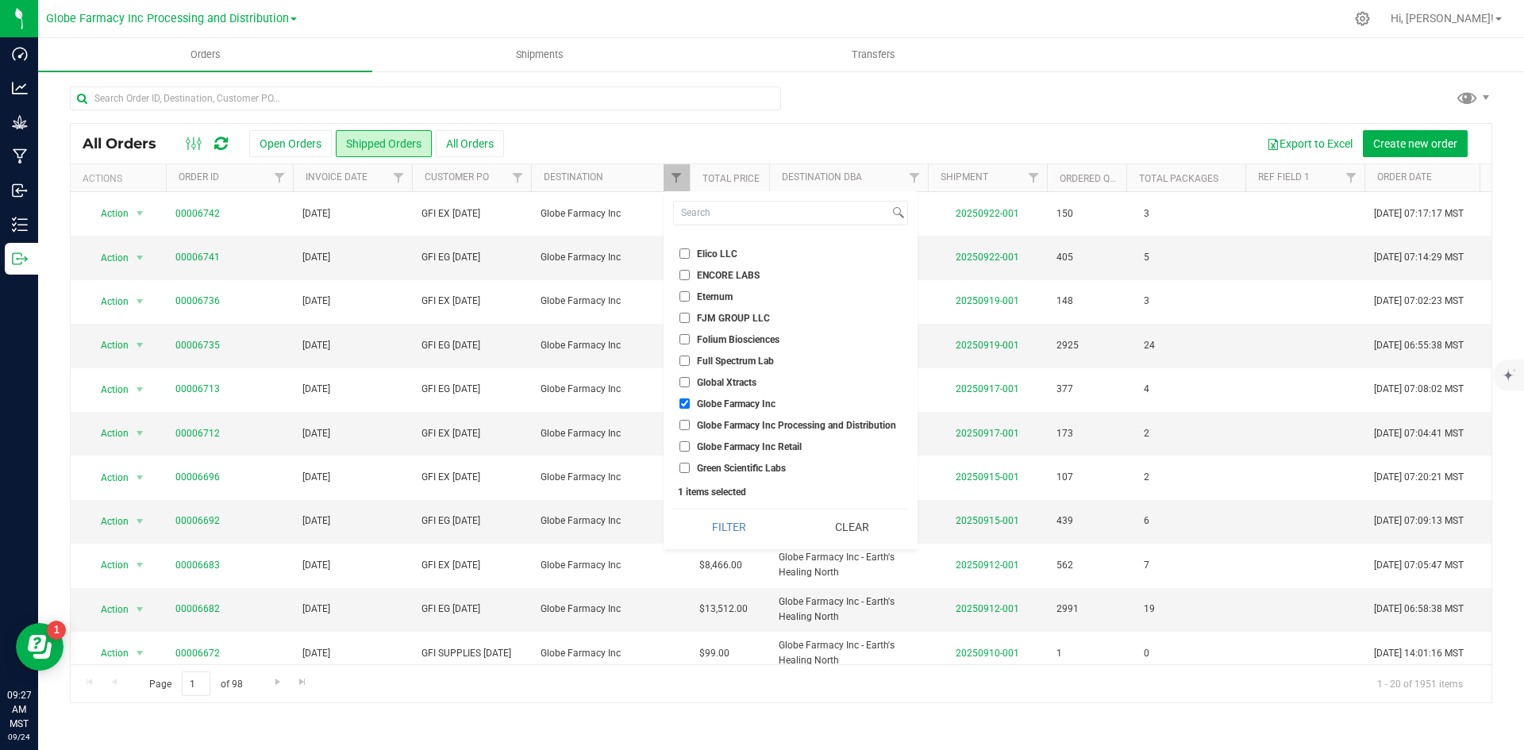
click at [683, 398] on li "Globe Farmacy Inc" at bounding box center [790, 403] width 235 height 17
click at [688, 326] on input "Globe Farmacy Inc" at bounding box center [684, 324] width 10 height 10
checkbox input "false"
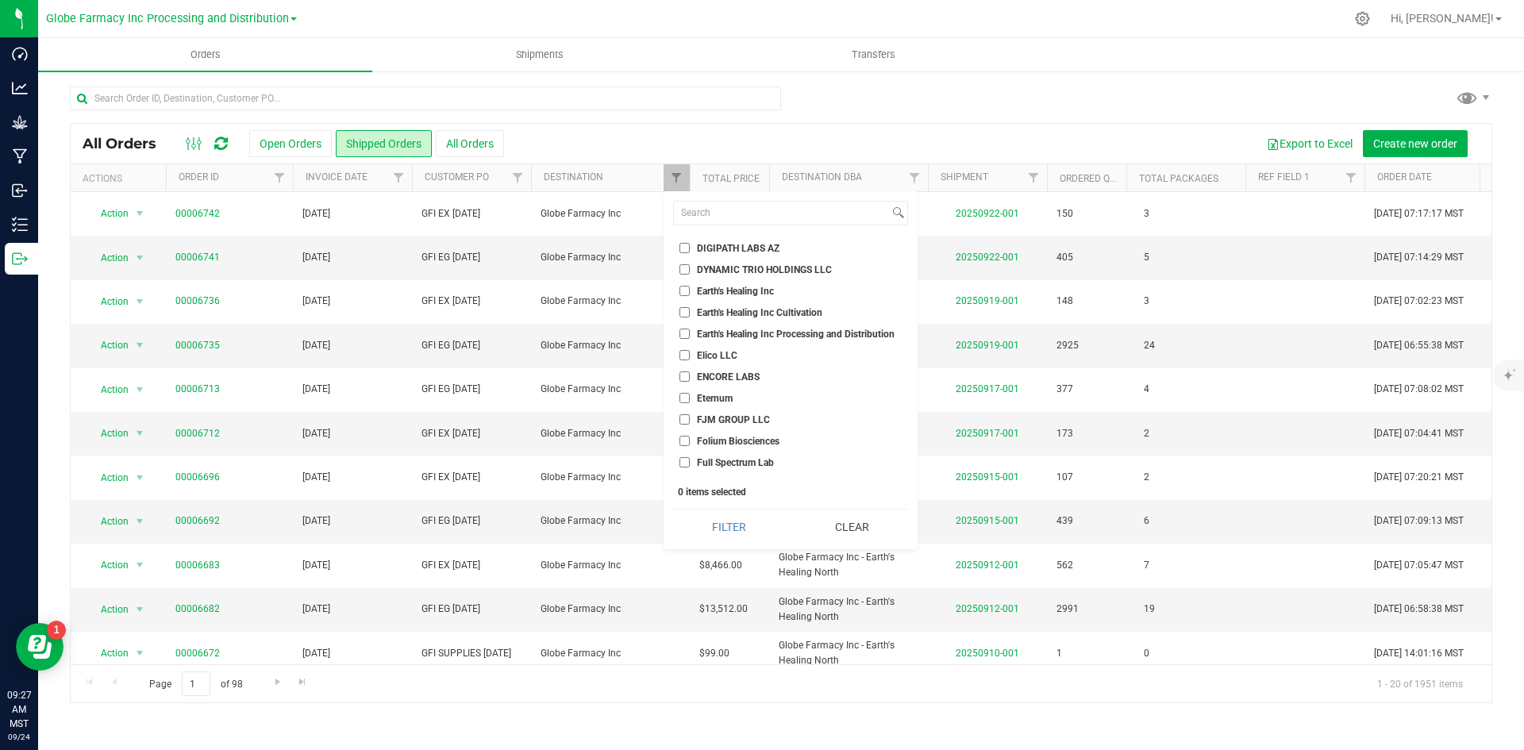
scroll to position [476, 0]
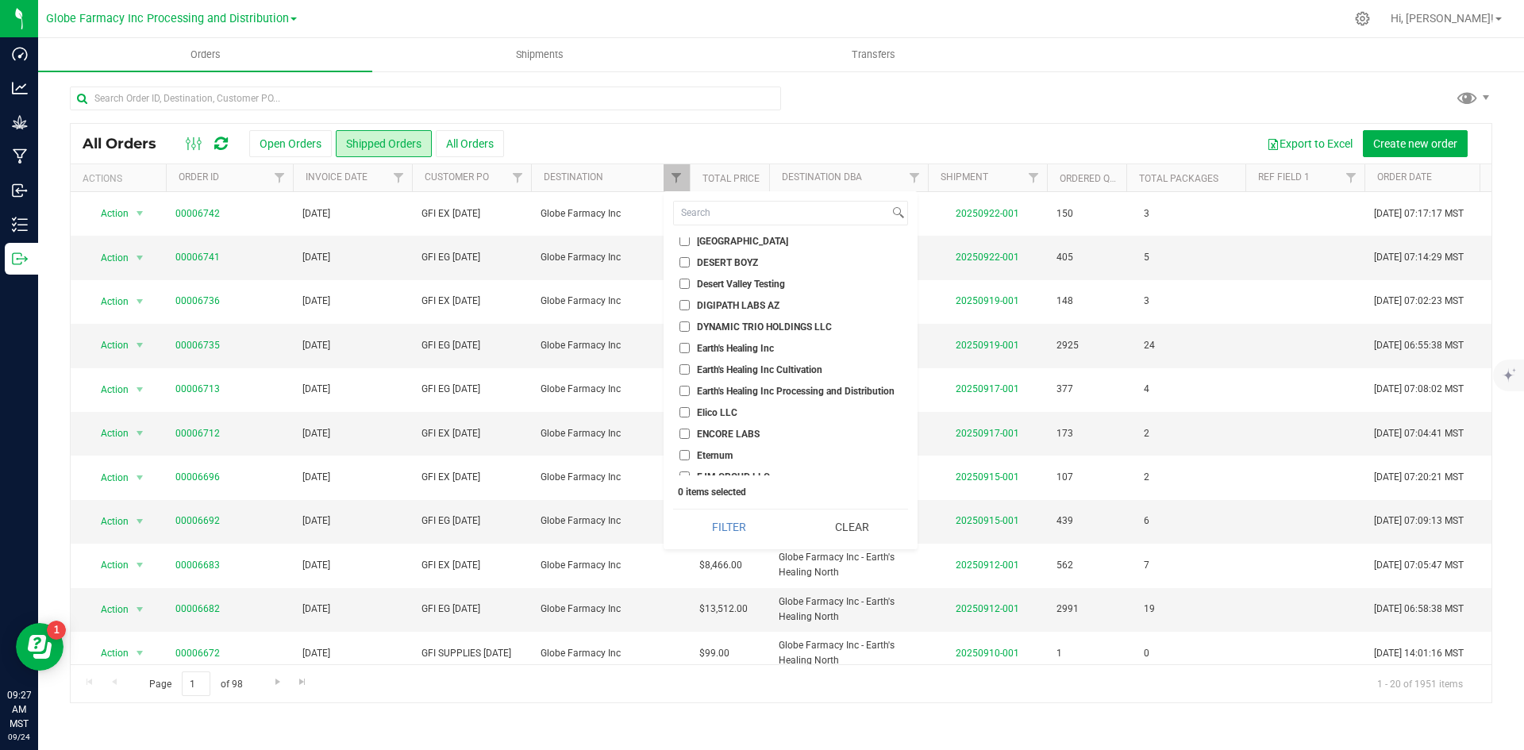
click at [686, 346] on input "Earth's Healing Inc" at bounding box center [684, 348] width 10 height 10
checkbox input "true"
click at [746, 519] on button "Filter" at bounding box center [729, 527] width 112 height 35
